Goal: Obtain resource: Download file/media

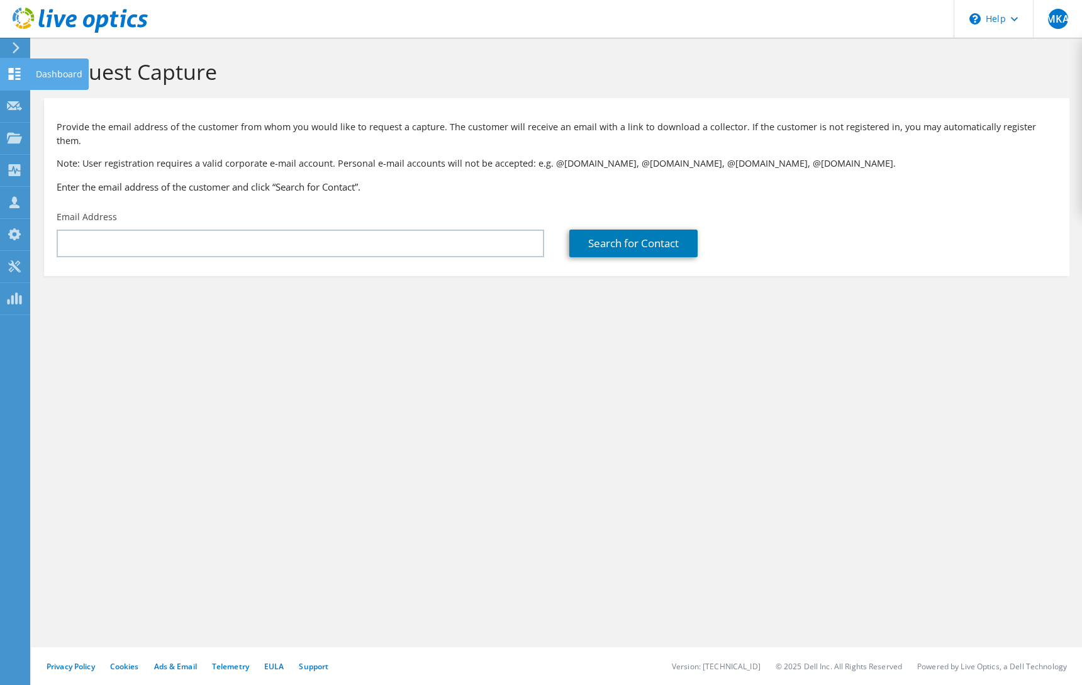
click at [64, 75] on div "Dashboard" at bounding box center [59, 74] width 59 height 31
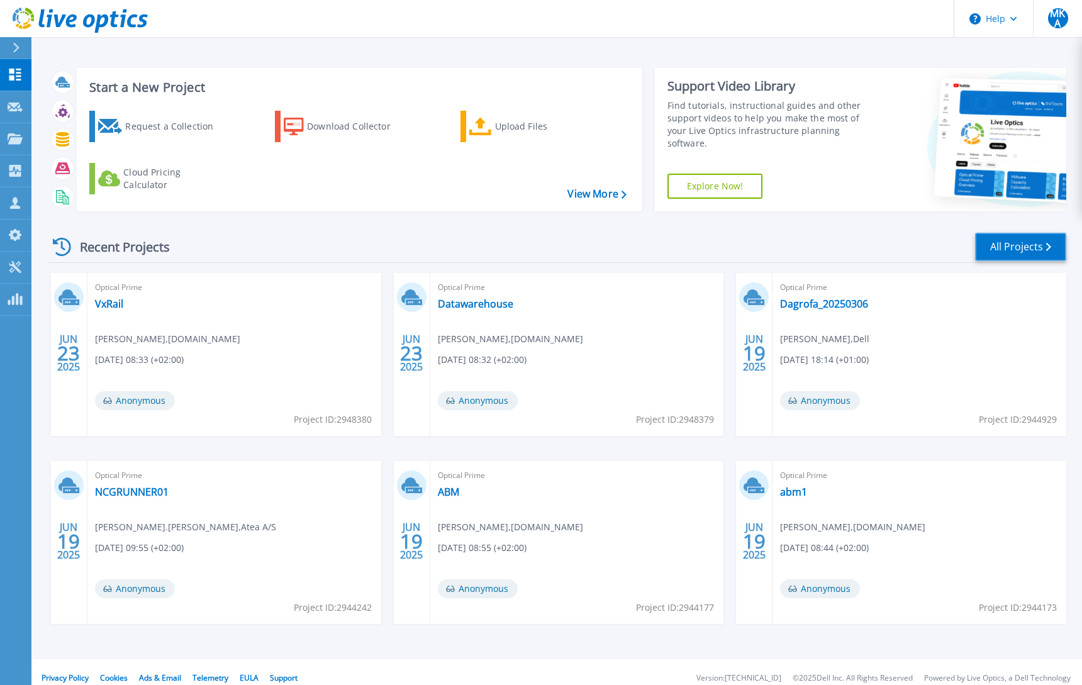
click at [1007, 243] on link "All Projects" at bounding box center [1020, 247] width 91 height 28
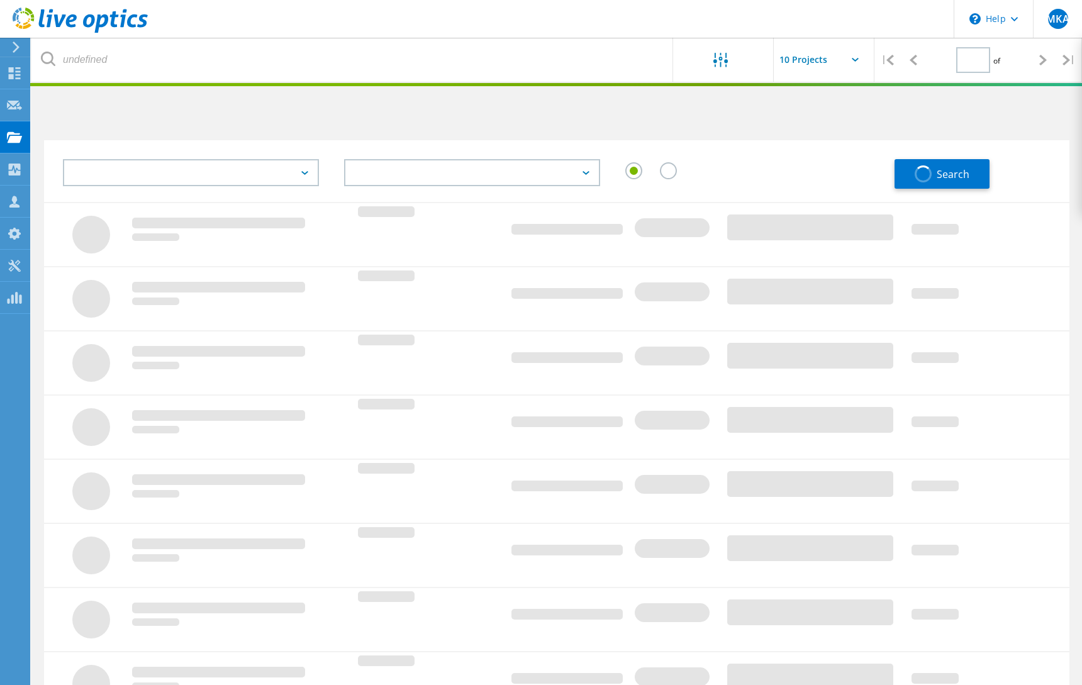
type input "1"
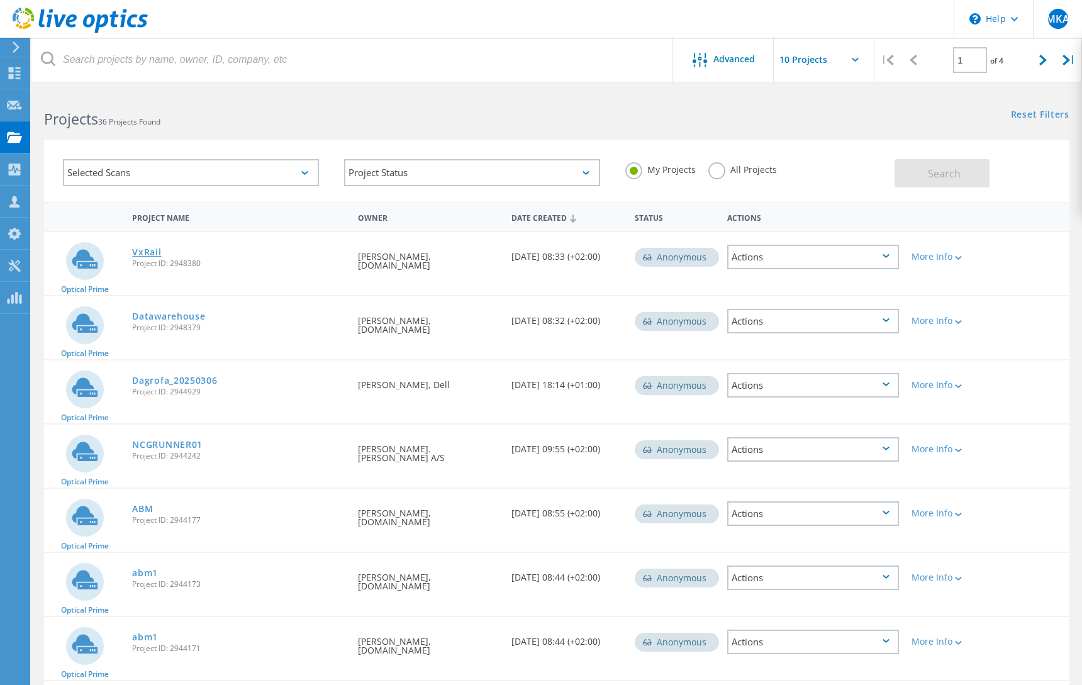
click at [147, 251] on link "VxRail" at bounding box center [146, 252] width 29 height 9
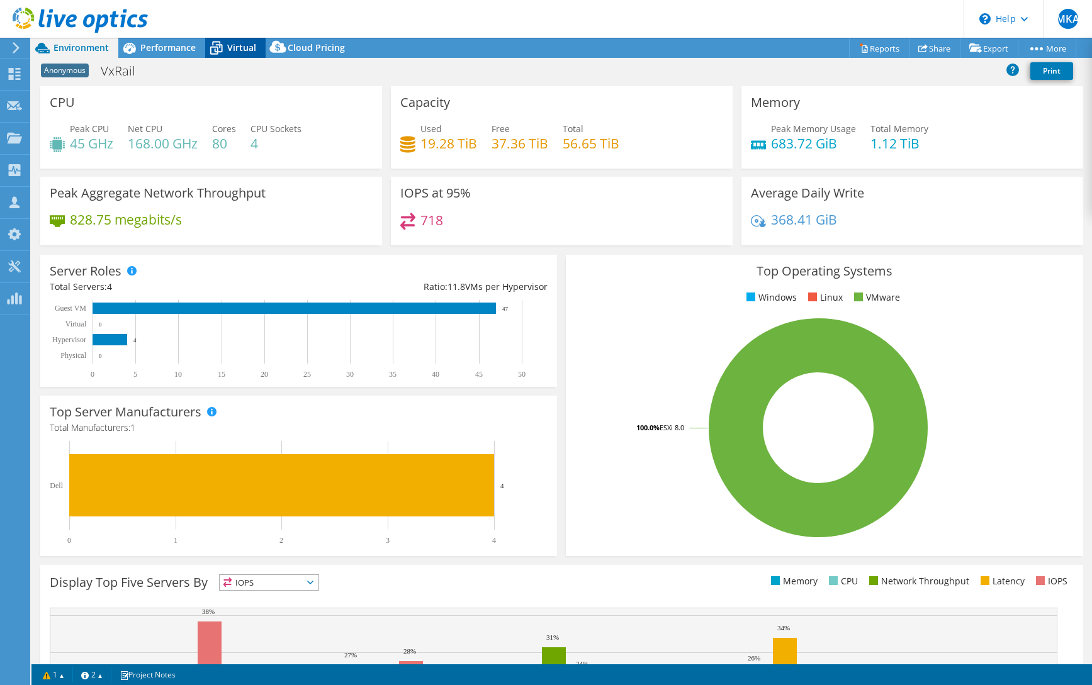
click at [238, 46] on span "Virtual" at bounding box center [241, 48] width 29 height 12
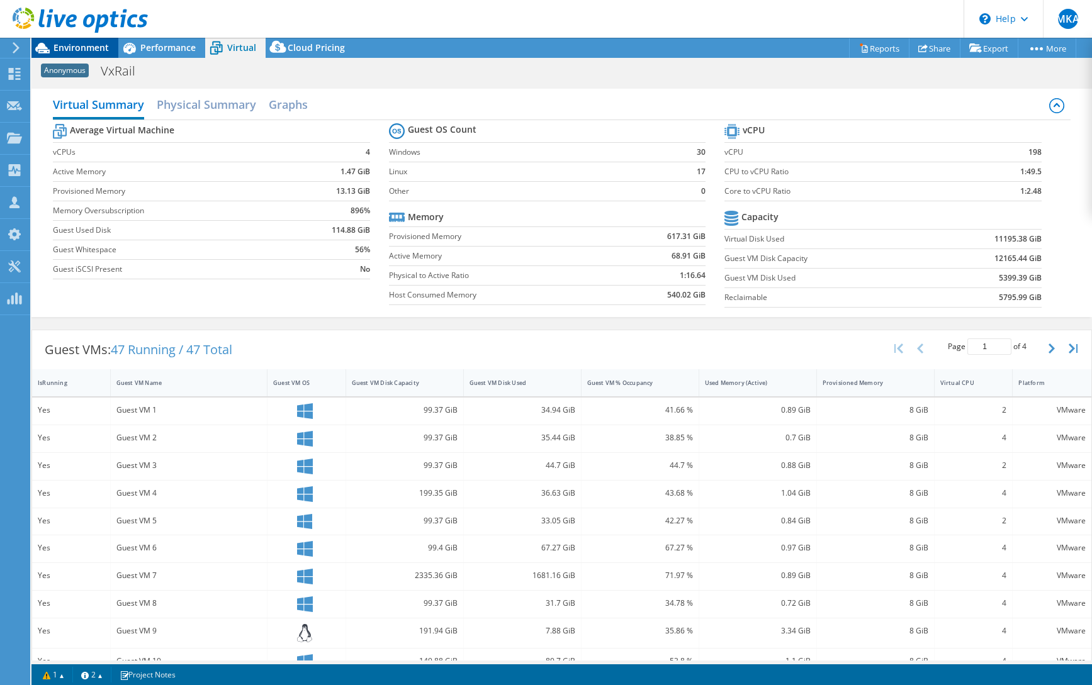
click at [77, 42] on span "Environment" at bounding box center [80, 48] width 55 height 12
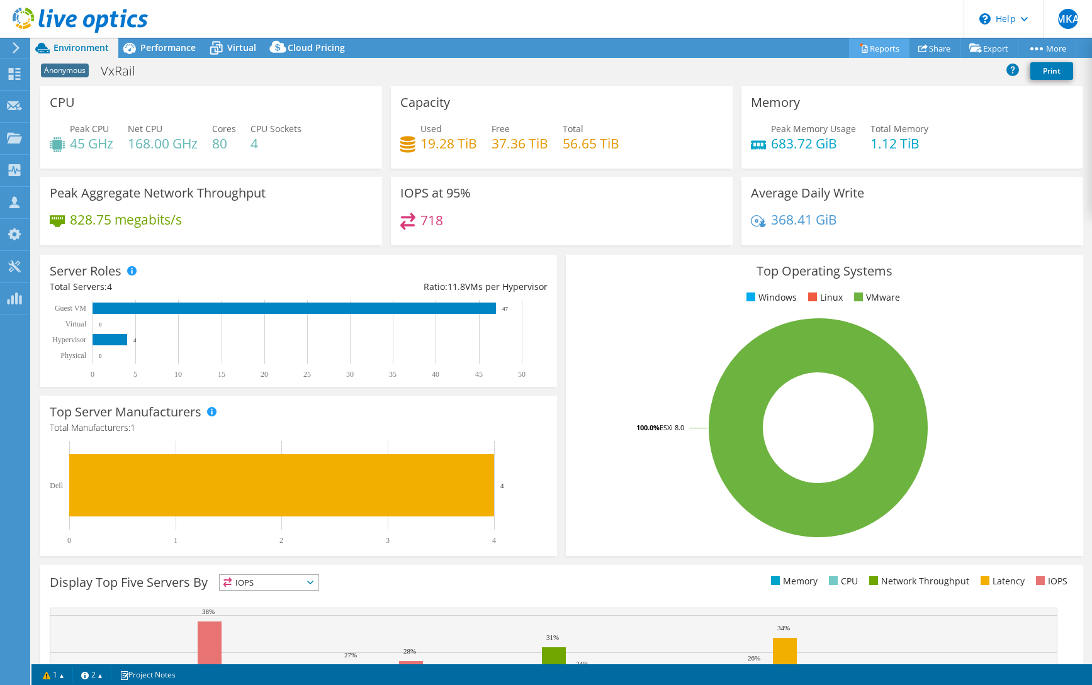
click at [872, 50] on link "Reports" at bounding box center [879, 48] width 60 height 20
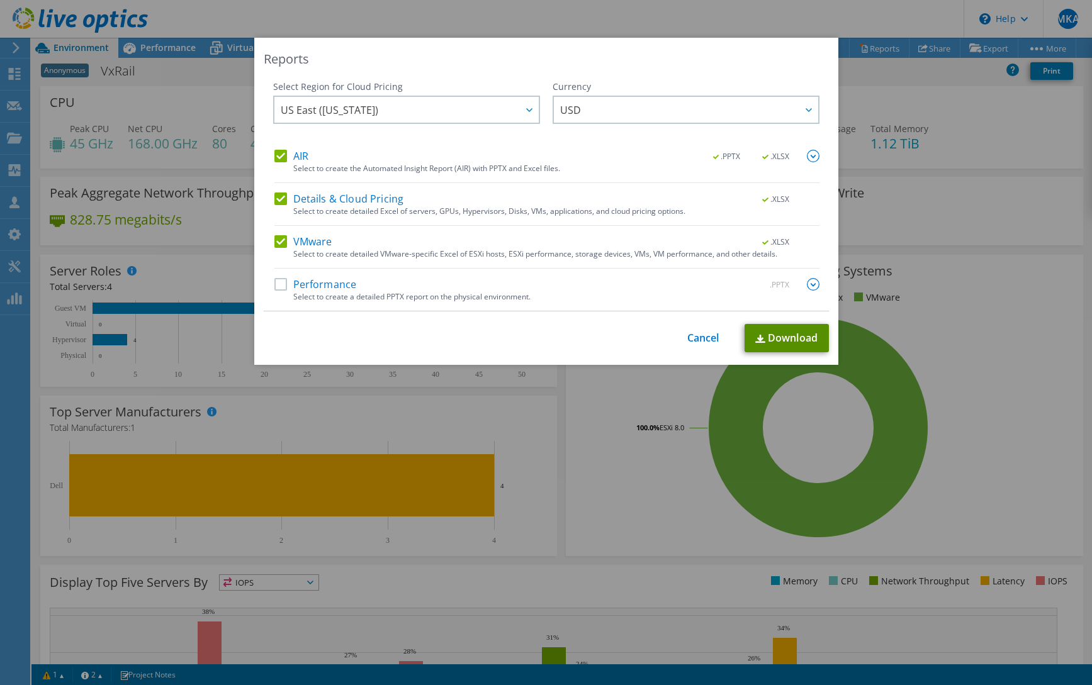
click at [783, 339] on link "Download" at bounding box center [786, 338] width 84 height 28
click at [690, 339] on link "Cancel" at bounding box center [703, 338] width 32 height 12
